Goal: Task Accomplishment & Management: Use online tool/utility

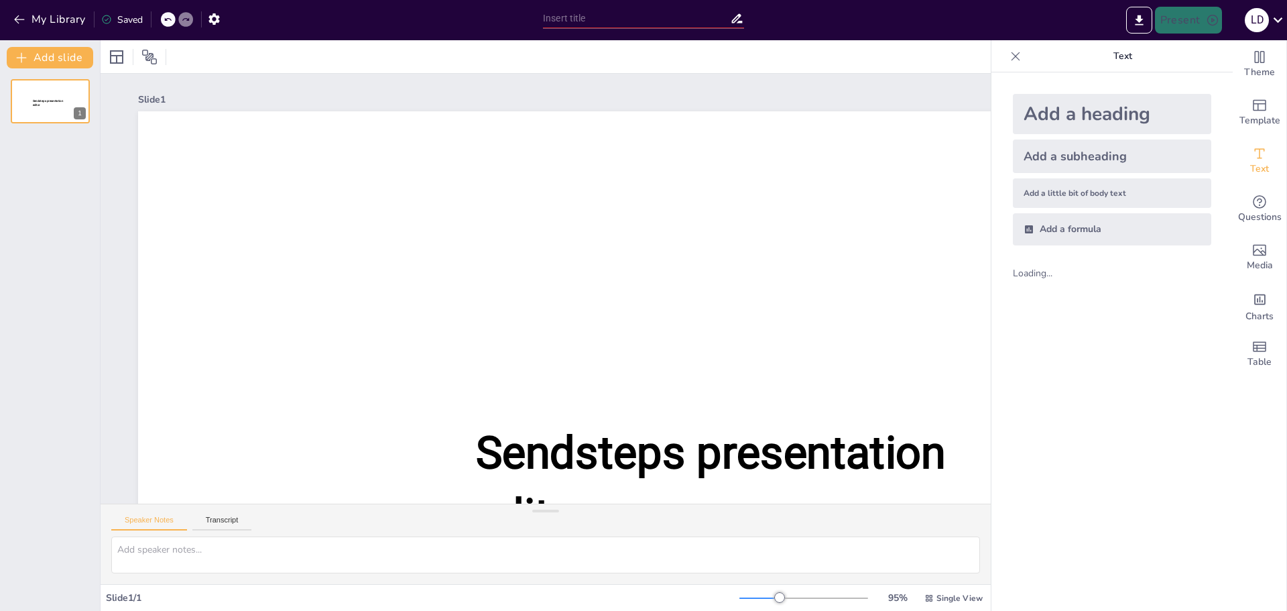
type input "Ascend ALG"
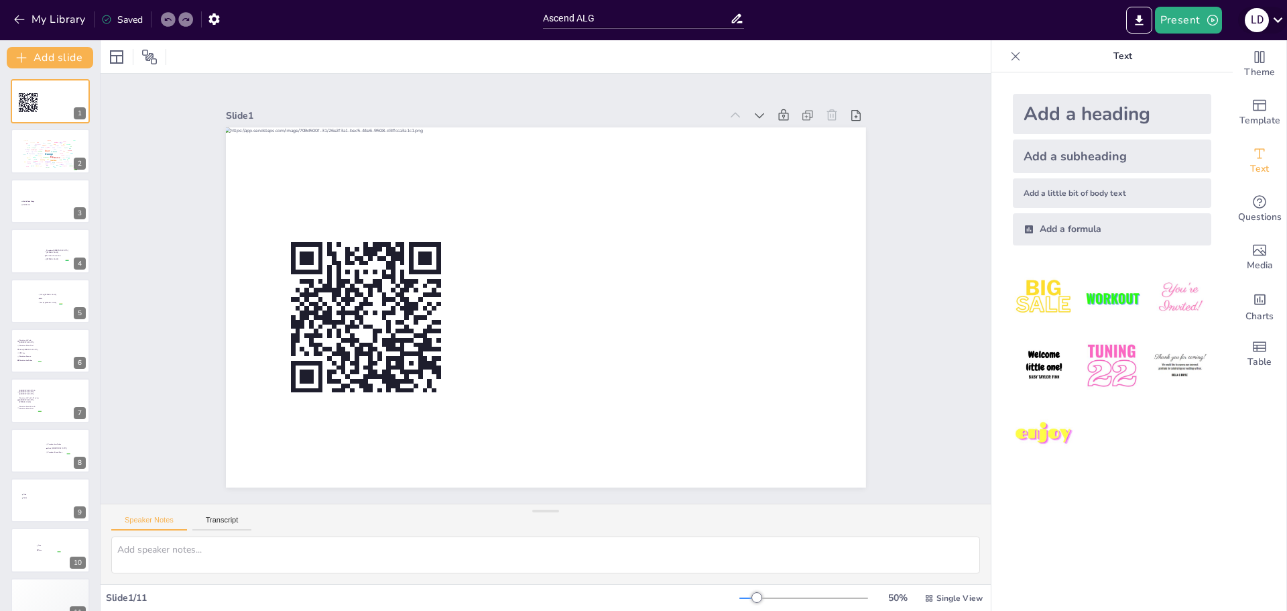
click at [1277, 26] on icon at bounding box center [1278, 20] width 18 height 18
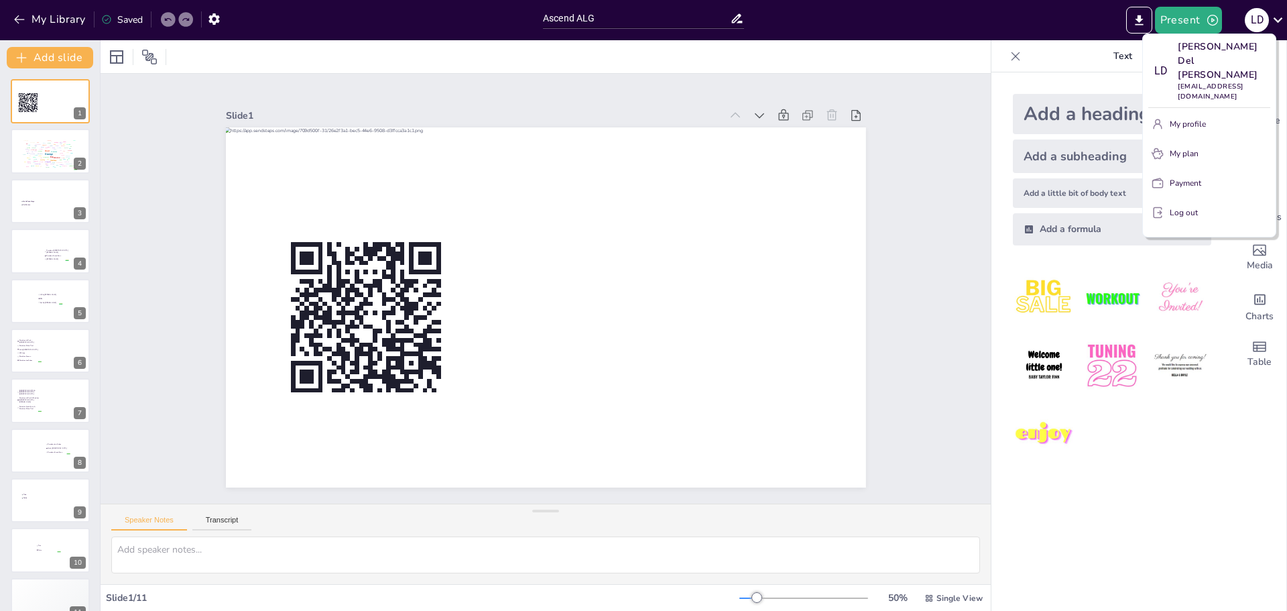
click at [17, 16] on div at bounding box center [643, 305] width 1287 height 611
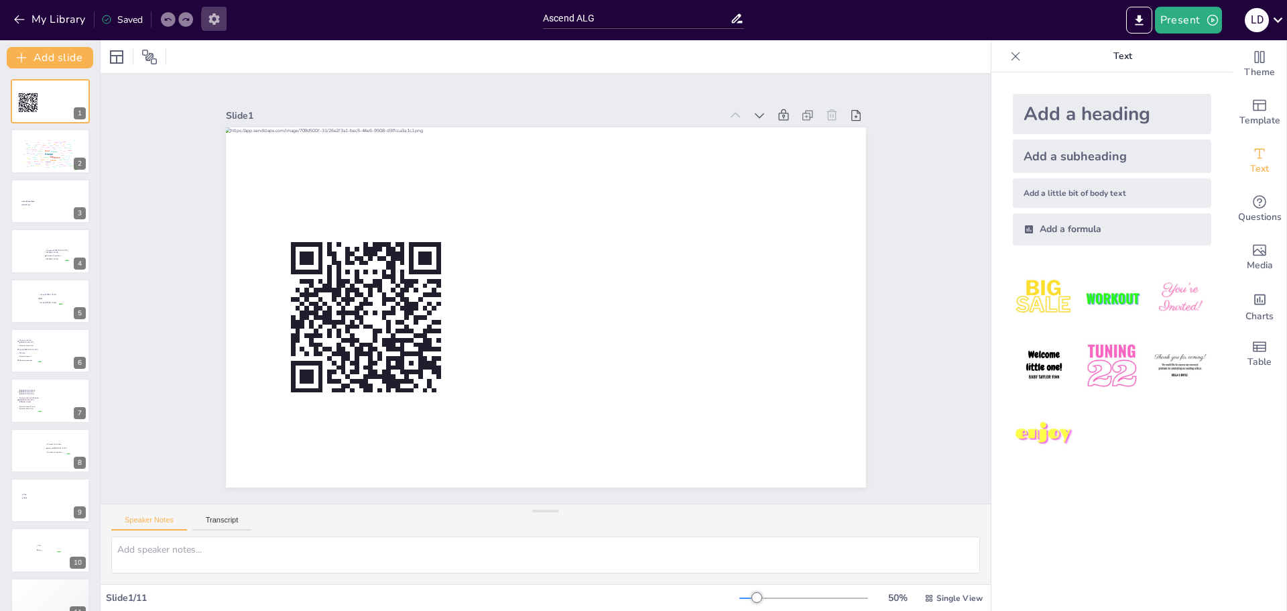
click at [216, 19] on icon "button" at bounding box center [214, 19] width 14 height 14
click at [216, 22] on icon "button" at bounding box center [213, 18] width 11 height 11
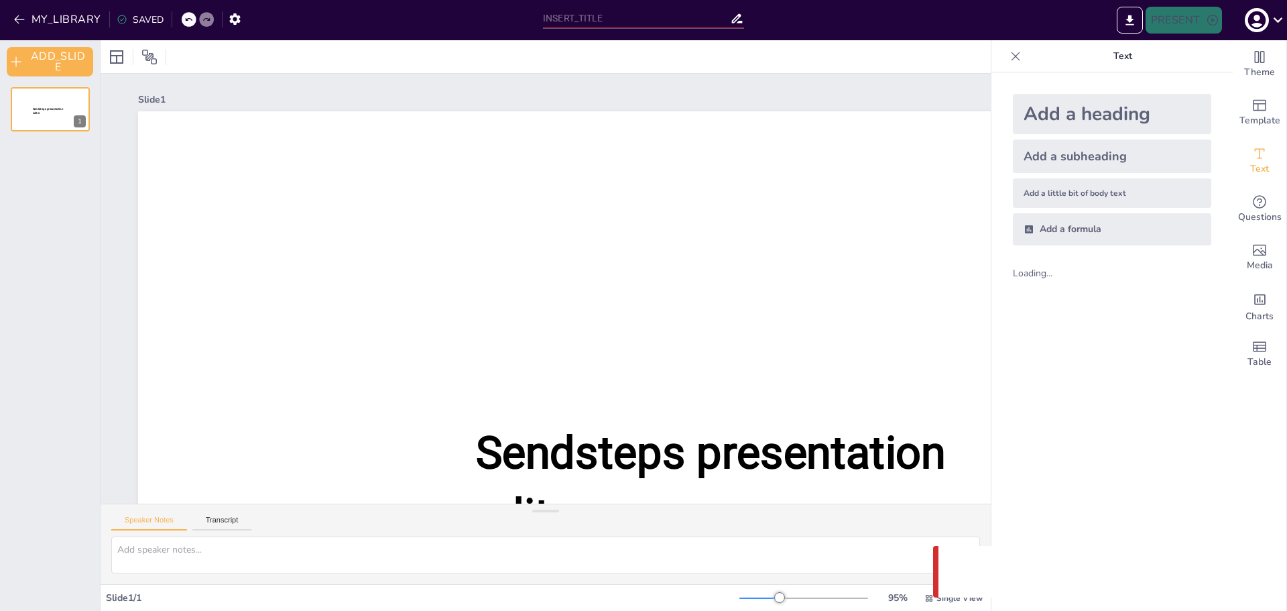
type input "Ascend ALG"
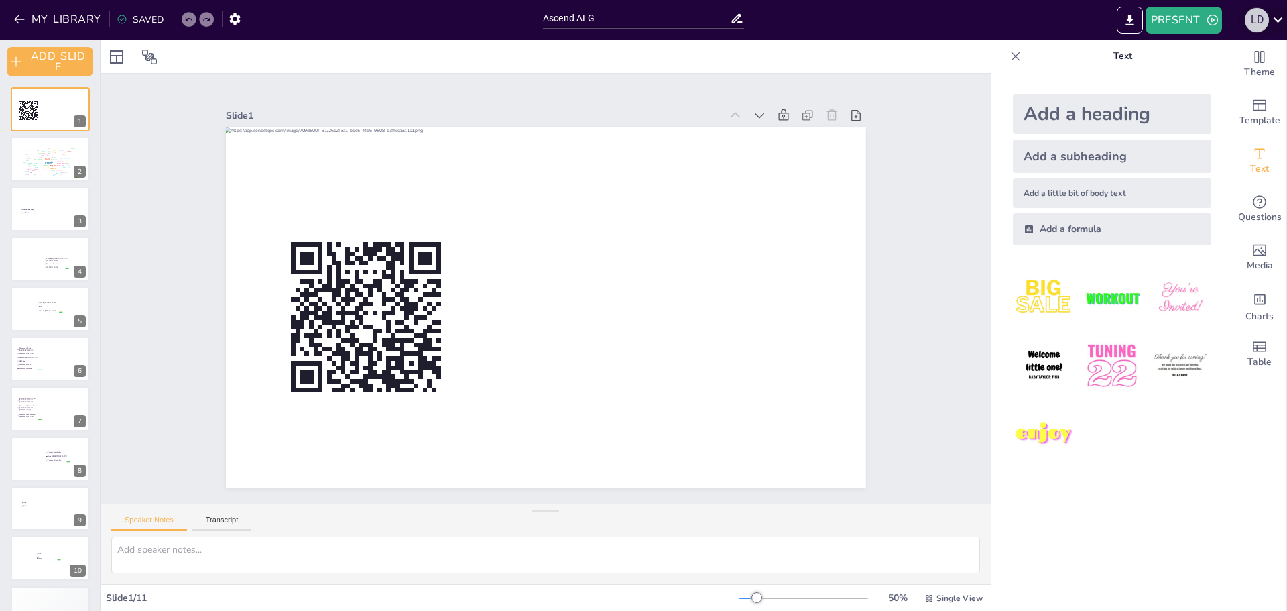
click at [1257, 21] on div "L D" at bounding box center [1257, 20] width 24 height 24
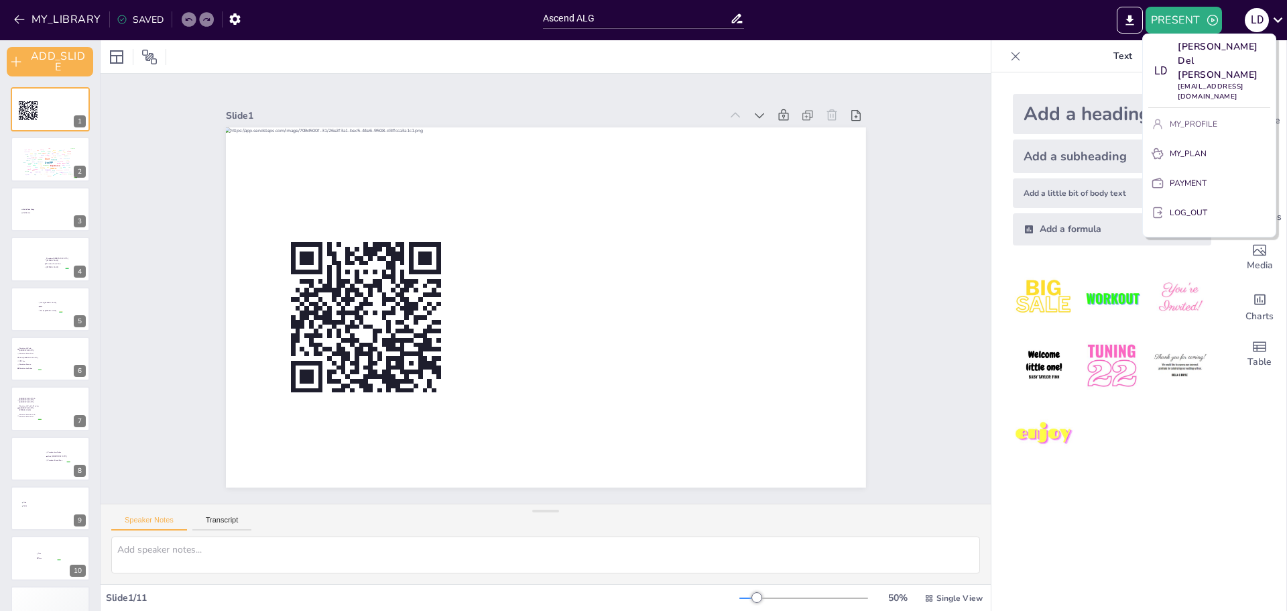
click at [1184, 118] on p "MY_PROFILE" at bounding box center [1194, 124] width 48 height 12
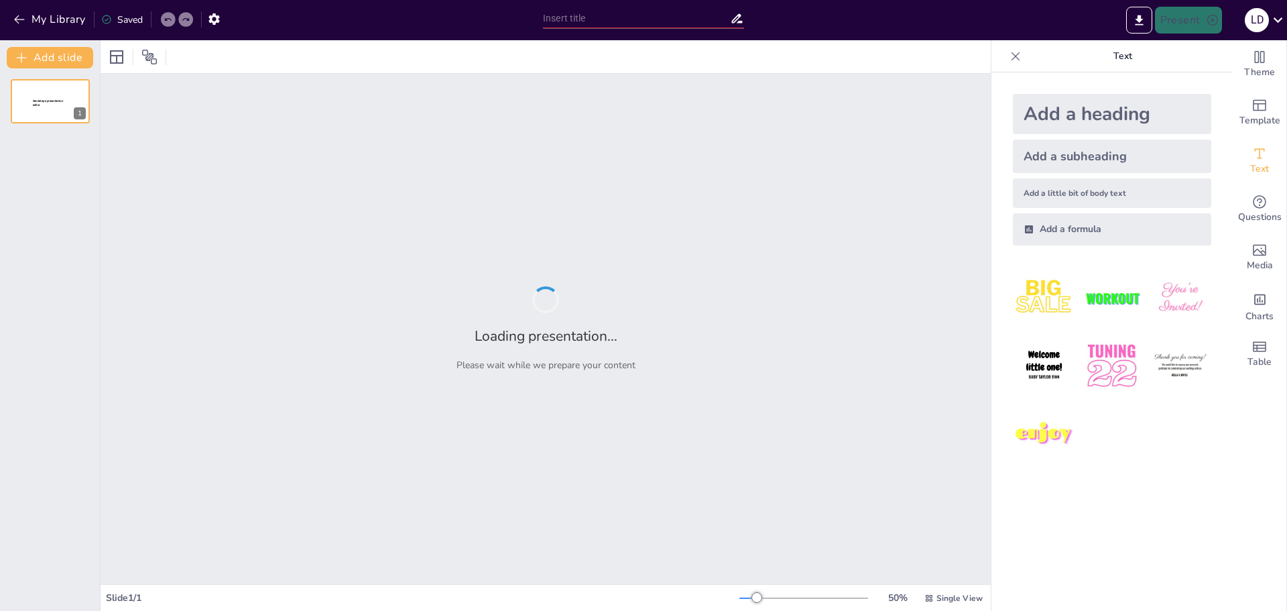
type input "Ascend ALG"
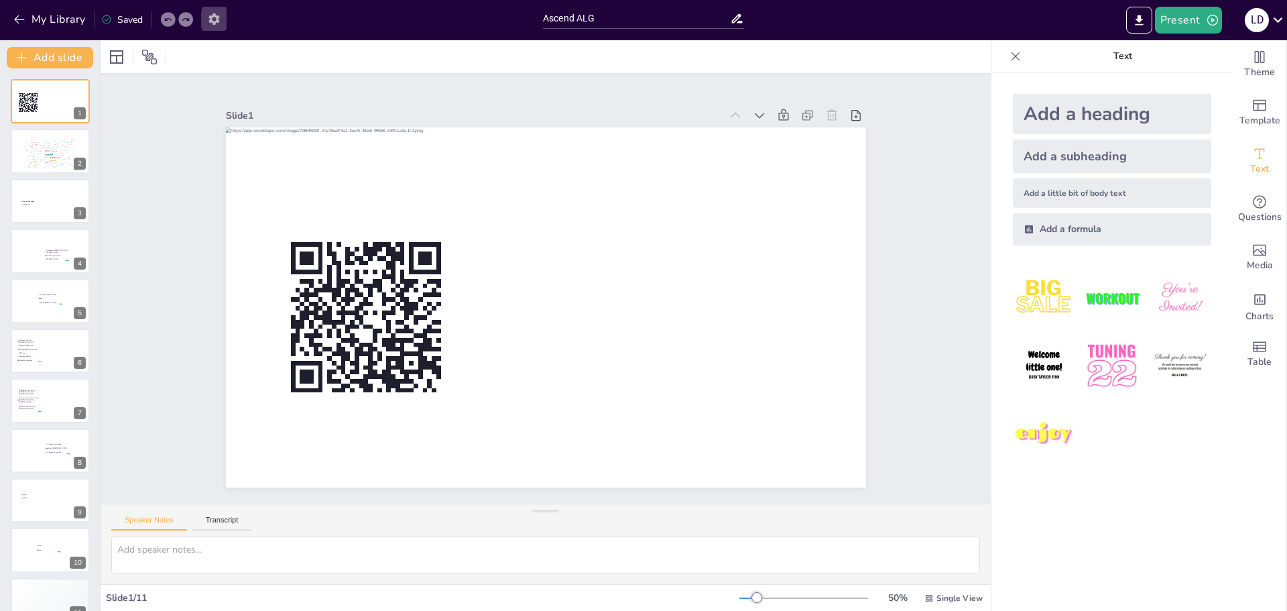
click at [221, 16] on icon "button" at bounding box center [214, 19] width 14 height 14
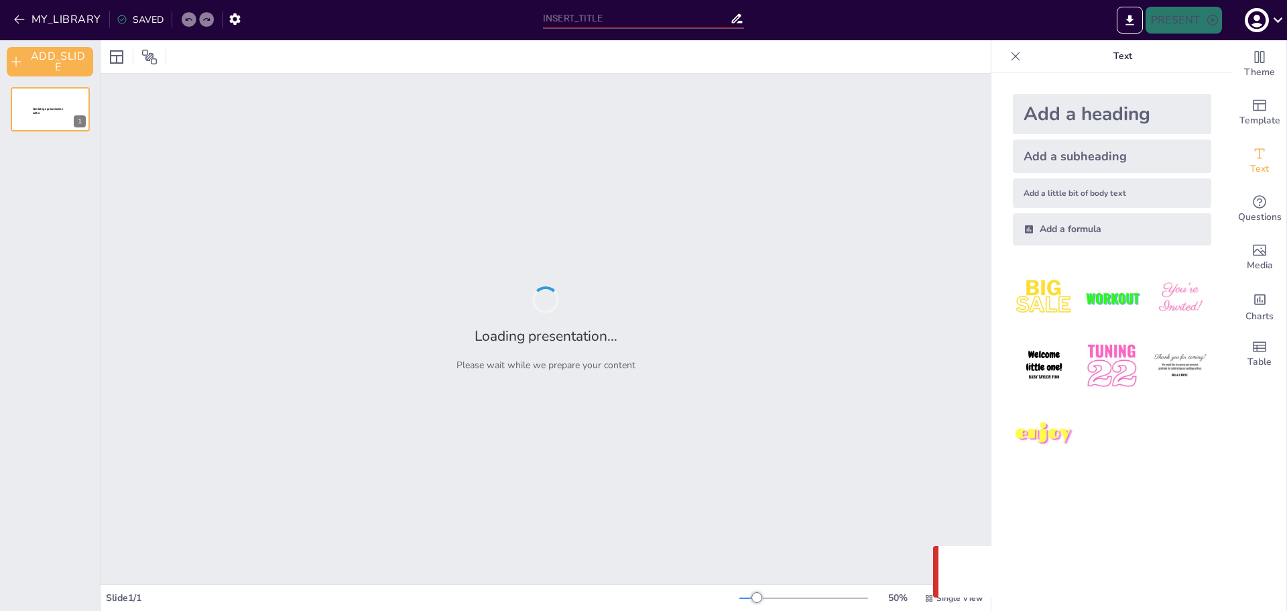
type input "Ascend ALG"
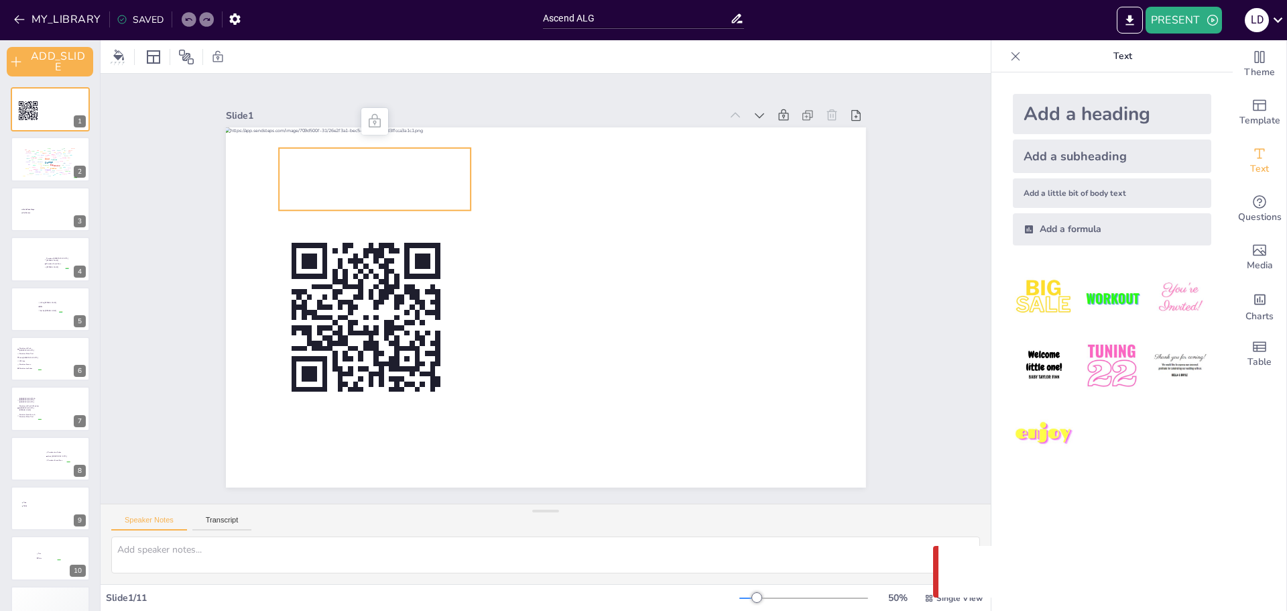
click at [377, 164] on span "Go to [URL][DOMAIN_NAME] and login with code: Free3384721" at bounding box center [443, 109] width 176 height 110
click at [405, 164] on span "Go to [URL][DOMAIN_NAME] and login with code: Free3384721" at bounding box center [442, 109] width 175 height 110
click at [688, 190] on span "Go to [URL][DOMAIN_NAME] and login with code: Free3384721" at bounding box center [756, 248] width 137 height 149
click at [595, 393] on span "Go to [URL][DOMAIN_NAME] and login with code: Free3384721" at bounding box center [686, 436] width 183 height 87
click at [231, 21] on icon "button" at bounding box center [234, 18] width 11 height 11
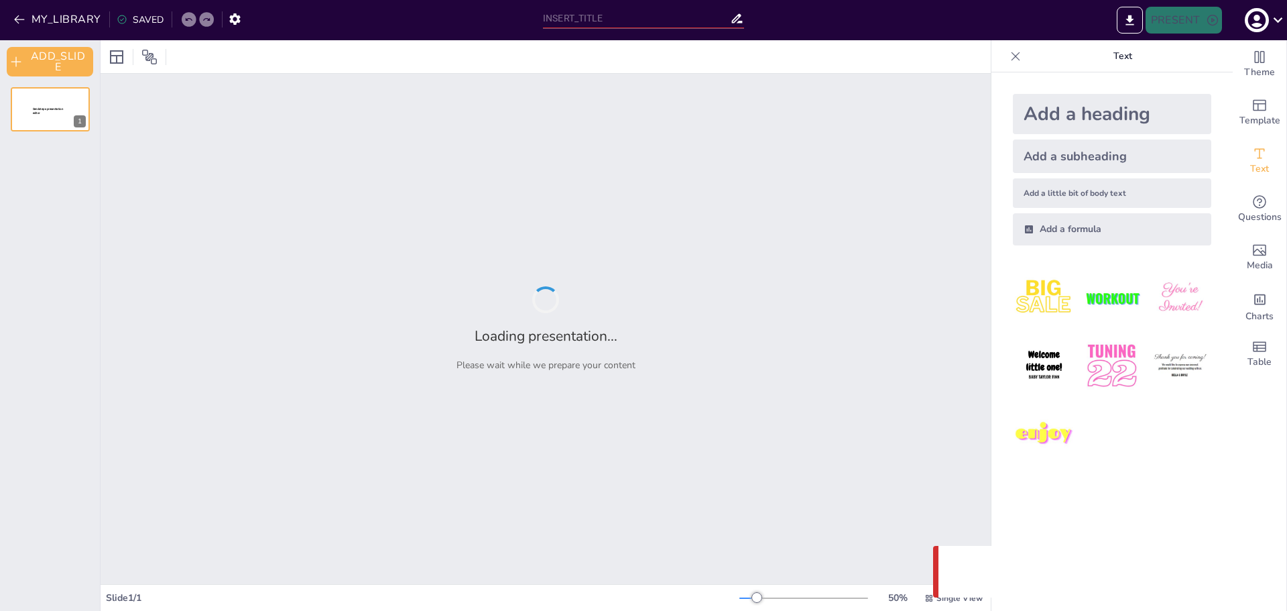
type input "Ascend ALG"
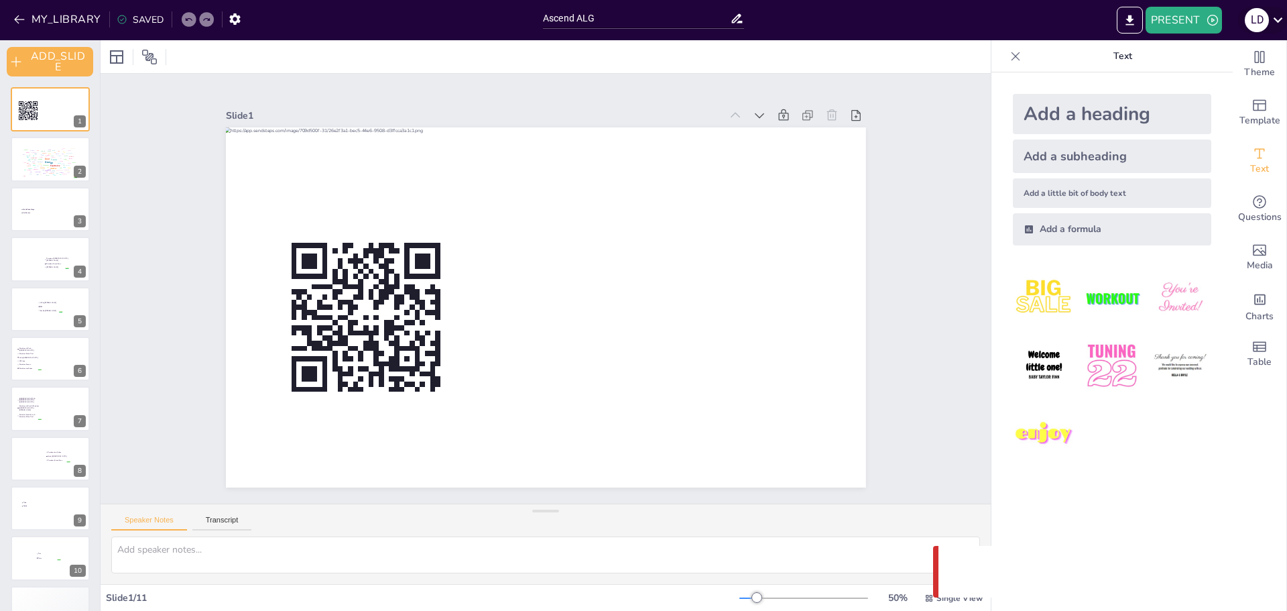
click at [1274, 24] on icon at bounding box center [1278, 20] width 18 height 18
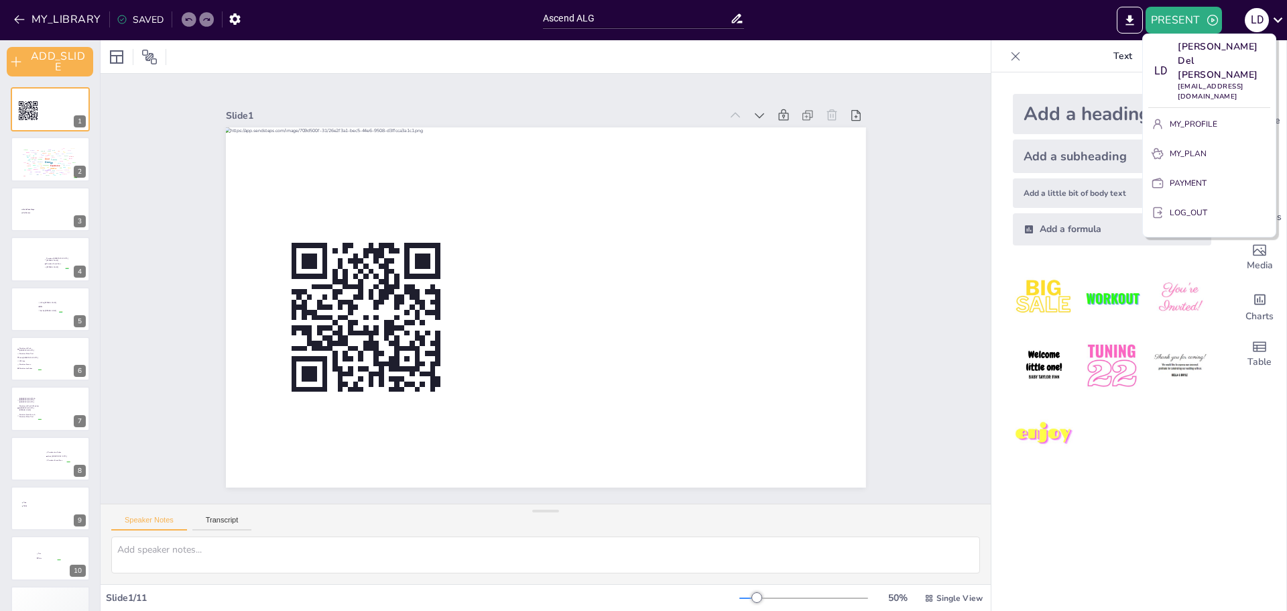
click at [7, 25] on div at bounding box center [643, 305] width 1287 height 611
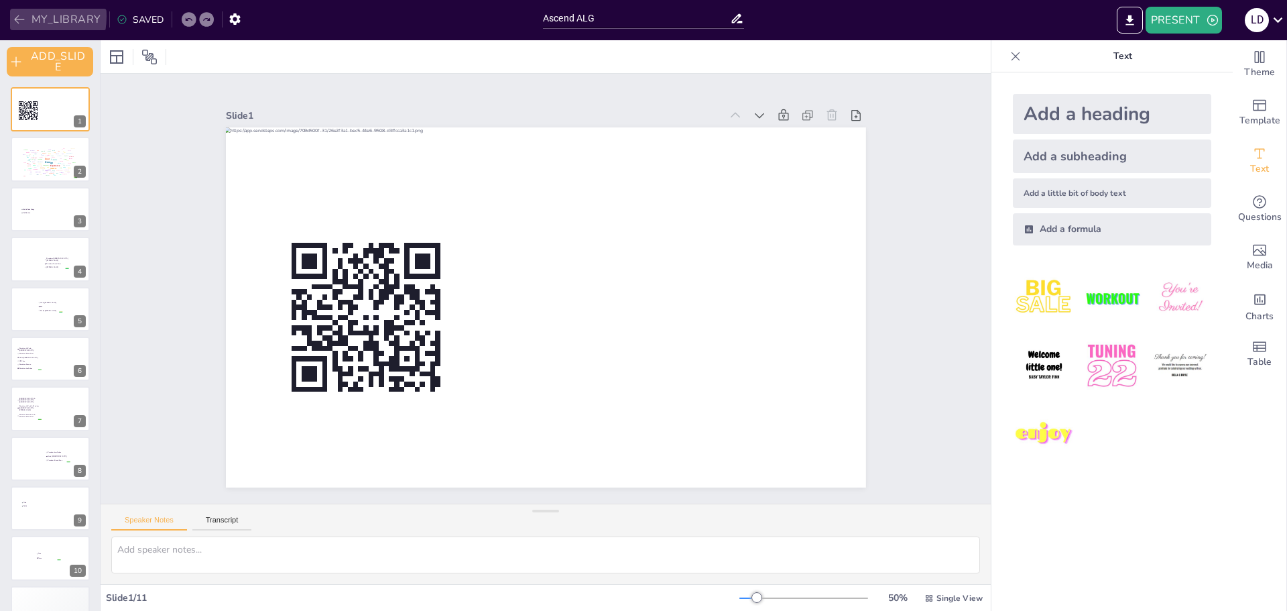
click at [17, 15] on icon "button" at bounding box center [19, 19] width 13 height 13
